Goal: Navigation & Orientation: Find specific page/section

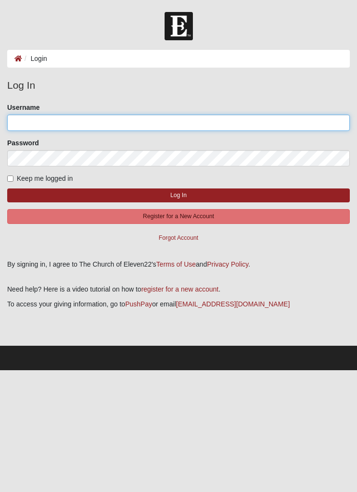
click at [38, 122] on input "Username" at bounding box center [178, 123] width 343 height 16
type input "flcynthia"
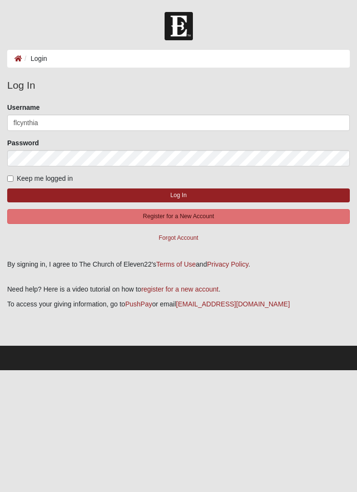
click at [179, 195] on button "Log In" at bounding box center [178, 196] width 343 height 14
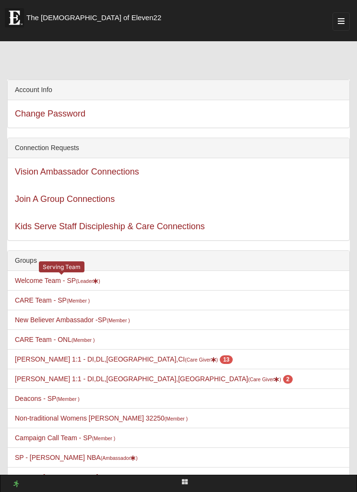
click at [42, 279] on link "Welcome Team - SP (Leader )" at bounding box center [57, 281] width 85 height 8
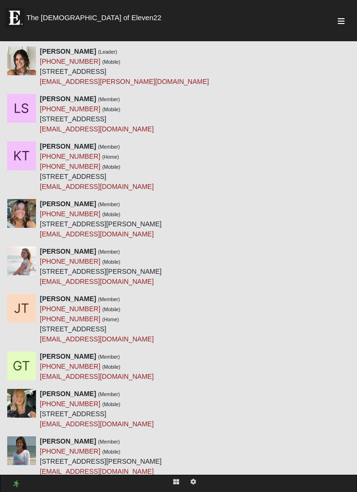
scroll to position [10771, 0]
